Goal: Check status: Check status

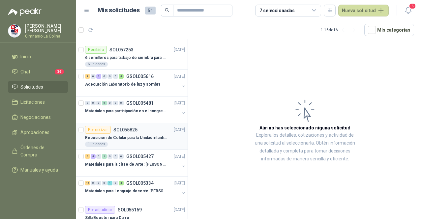
scroll to position [33, 0]
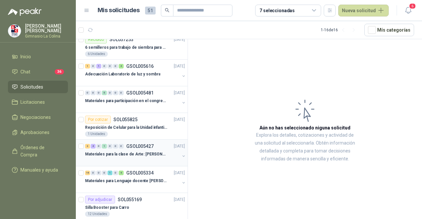
click at [146, 158] on div at bounding box center [132, 160] width 95 height 5
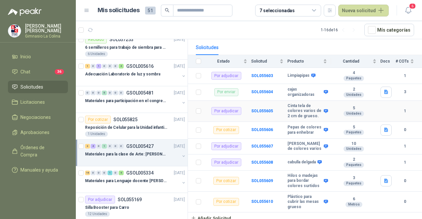
scroll to position [71, 0]
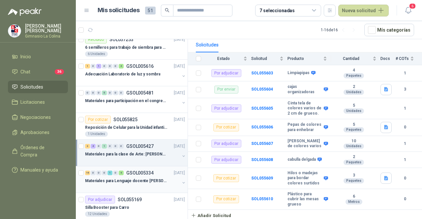
click at [132, 180] on p "Materiales para Lenguaje docente [PERSON_NAME]" at bounding box center [126, 181] width 82 height 6
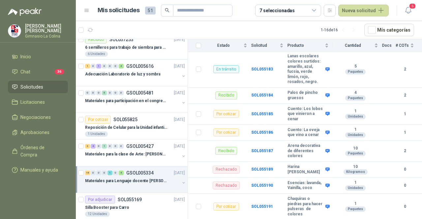
scroll to position [230, 0]
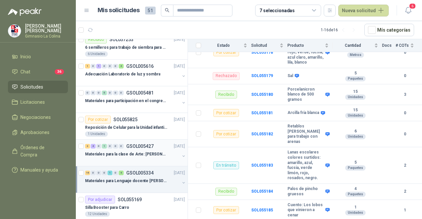
click at [146, 145] on p "GSOL005427" at bounding box center [139, 146] width 27 height 5
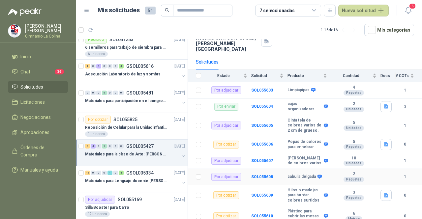
scroll to position [38, 0]
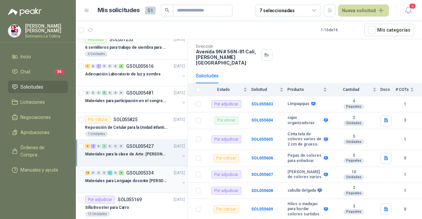
click at [146, 181] on p "Materiales para Lenguaje docente [PERSON_NAME]" at bounding box center [126, 181] width 82 height 6
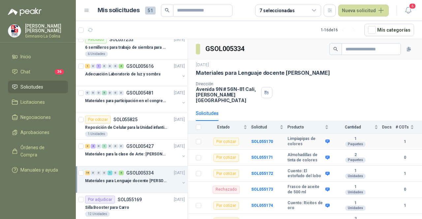
click at [400, 139] on b "1" at bounding box center [405, 142] width 18 height 6
click at [227, 138] on div "Por cotizar" at bounding box center [226, 142] width 26 height 8
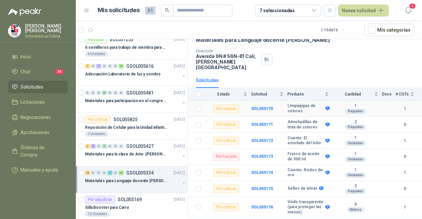
scroll to position [66, 0]
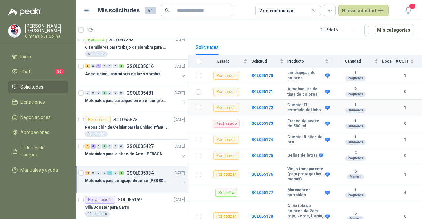
click at [399, 105] on b "1" at bounding box center [405, 108] width 18 height 6
drag, startPoint x: 399, startPoint y: 104, endPoint x: 340, endPoint y: 105, distance: 58.7
click at [398, 105] on b "1" at bounding box center [405, 108] width 18 height 6
click at [232, 105] on div "Por cotizar" at bounding box center [226, 108] width 26 height 8
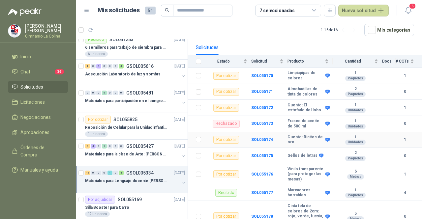
click at [396, 137] on b "1" at bounding box center [405, 140] width 18 height 6
click at [213, 137] on td "Por cotizar" at bounding box center [228, 140] width 46 height 16
click at [230, 139] on div "Por cotizar" at bounding box center [226, 140] width 26 height 8
click at [231, 152] on div "Por cotizar" at bounding box center [226, 156] width 26 height 8
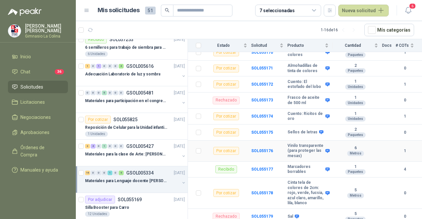
scroll to position [99, 0]
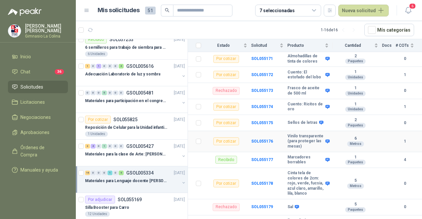
click at [225, 143] on div "Por cotizar" at bounding box center [226, 141] width 26 height 8
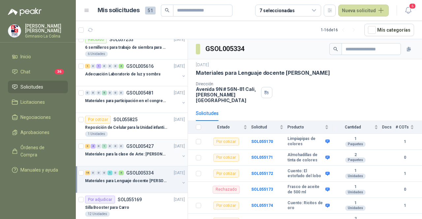
scroll to position [0, 0]
